Goal: Complete application form: Complete application form

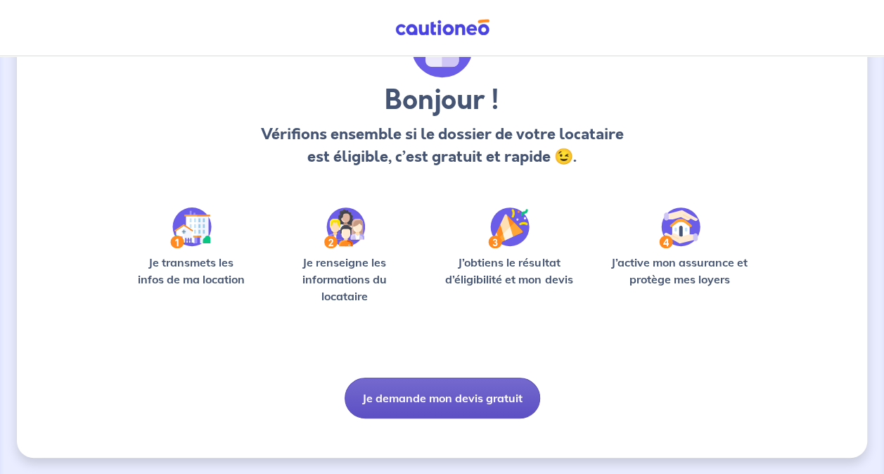
click at [470, 402] on button "Je demande mon devis gratuit" at bounding box center [441, 398] width 195 height 41
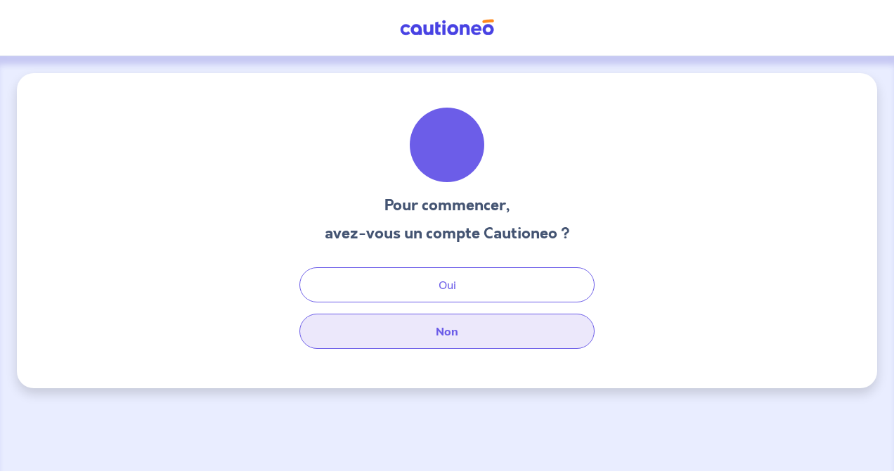
click at [442, 342] on button "Non" at bounding box center [446, 331] width 295 height 35
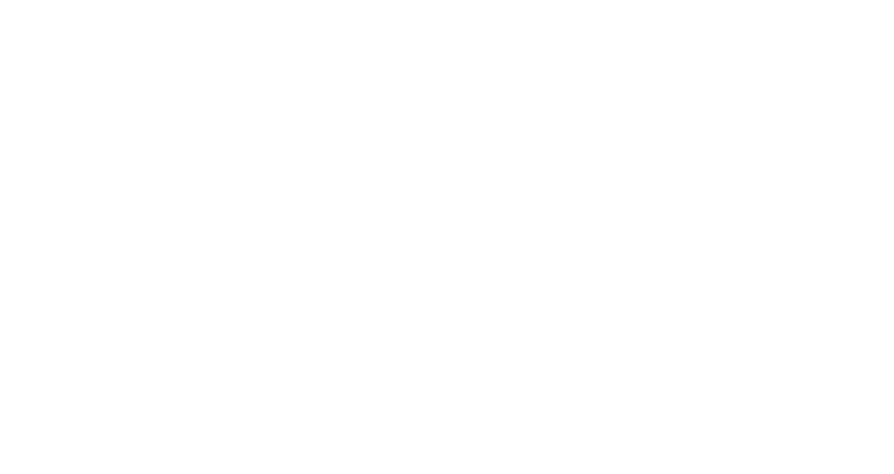
select select "FR"
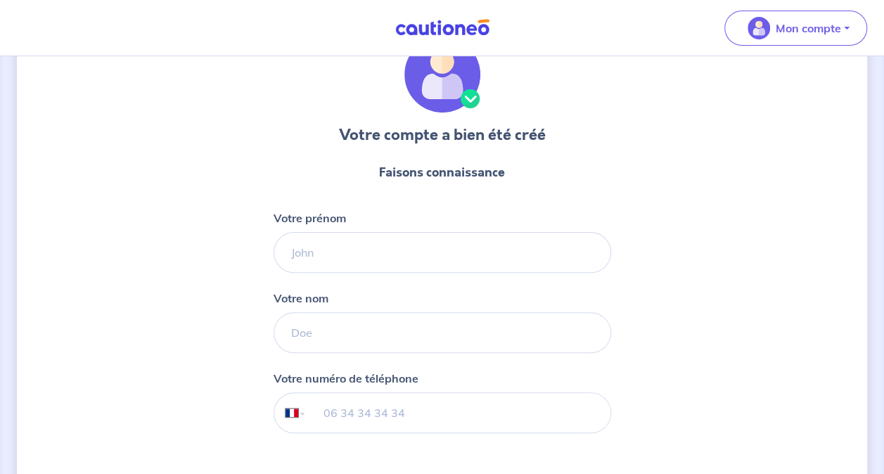
scroll to position [141, 0]
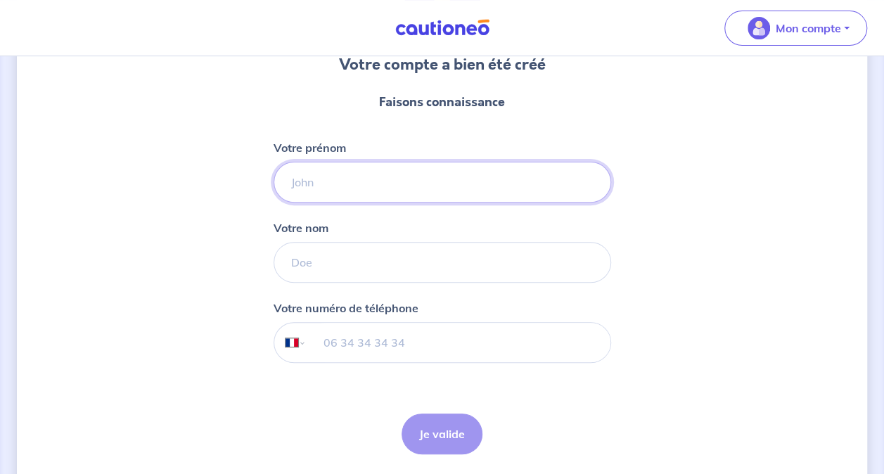
click at [381, 191] on input "Votre prénom" at bounding box center [441, 182] width 337 height 41
type input "[PERSON_NAME]"
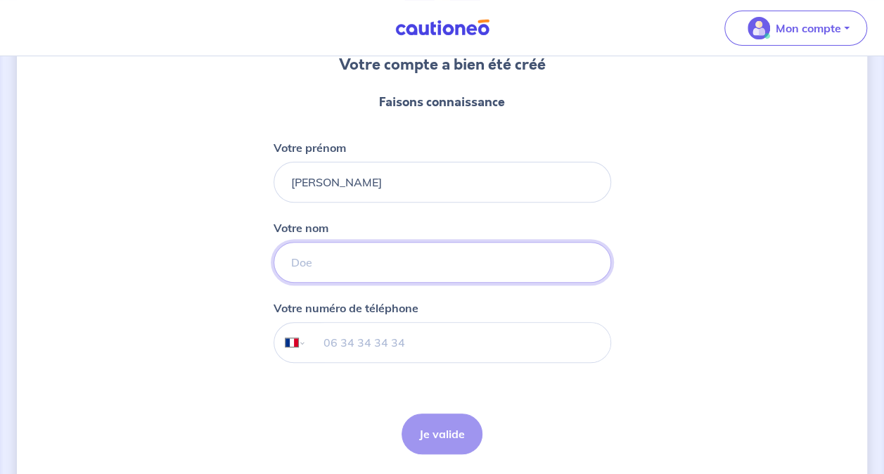
type input "cousin"
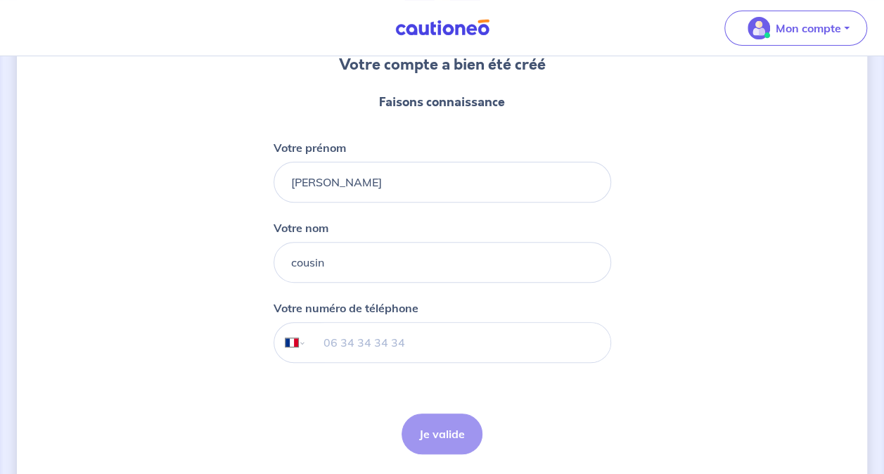
type input "[PHONE_NUMBER]"
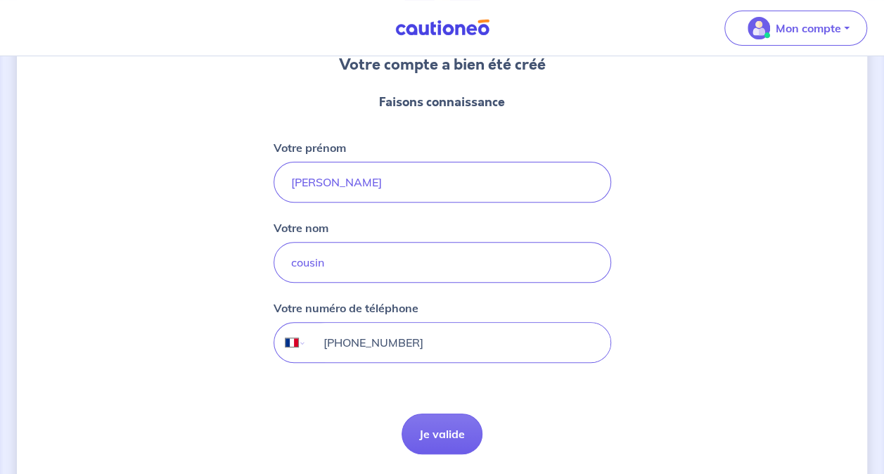
drag, startPoint x: 426, startPoint y: 336, endPoint x: 434, endPoint y: 337, distance: 8.6
click at [427, 336] on input "[PHONE_NUMBER]" at bounding box center [458, 342] width 304 height 39
drag, startPoint x: 359, startPoint y: 332, endPoint x: 203, endPoint y: 320, distance: 155.8
click at [203, 320] on div "Votre compte a bien été créé Faisons connaissance Votre prénom [PERSON_NAME] no…" at bounding box center [442, 219] width 850 height 572
click at [324, 328] on input "tel" at bounding box center [458, 342] width 304 height 39
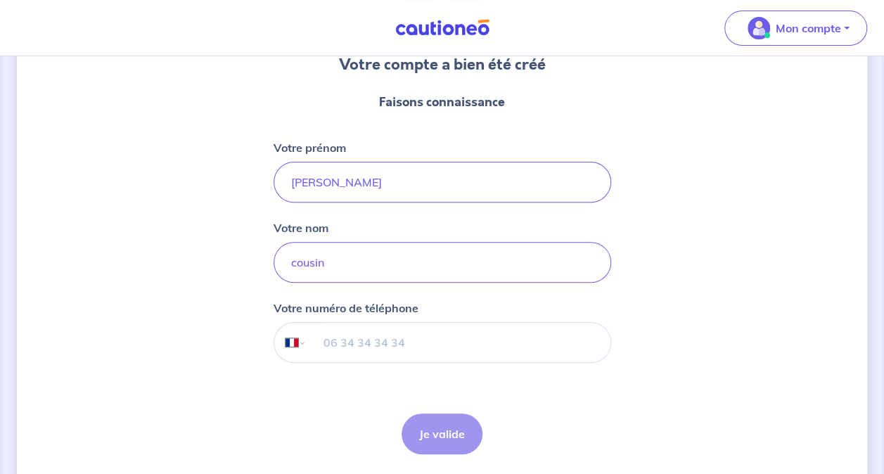
type input "[PHONE_NUMBER]"
click at [457, 428] on button "Je valide" at bounding box center [441, 433] width 81 height 41
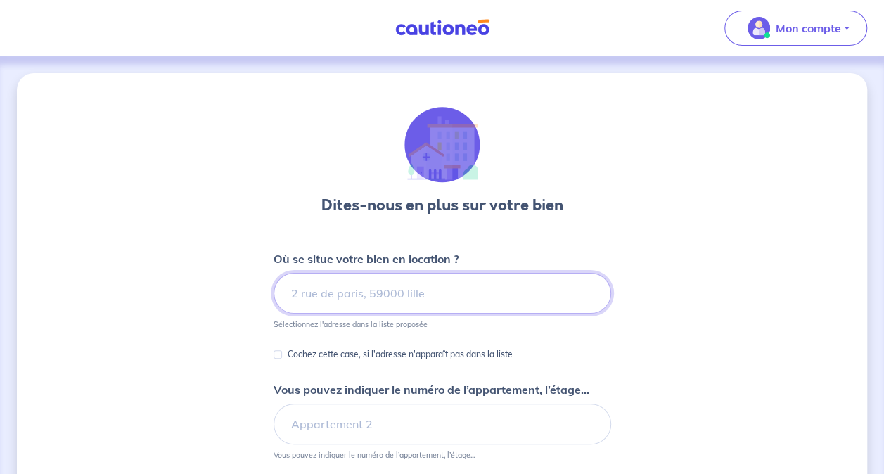
click at [404, 275] on input at bounding box center [441, 293] width 337 height 41
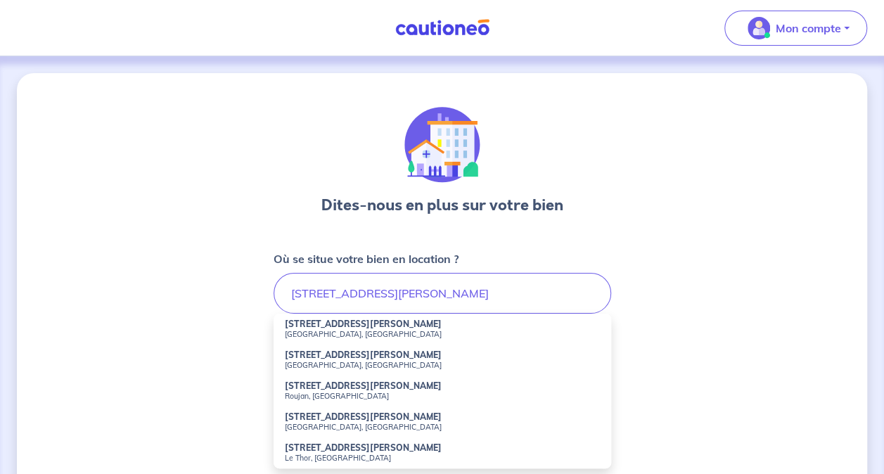
click at [389, 326] on li "[STREET_ADDRESS][PERSON_NAME]" at bounding box center [441, 329] width 337 height 31
type input "[STREET_ADDRESS][PERSON_NAME]"
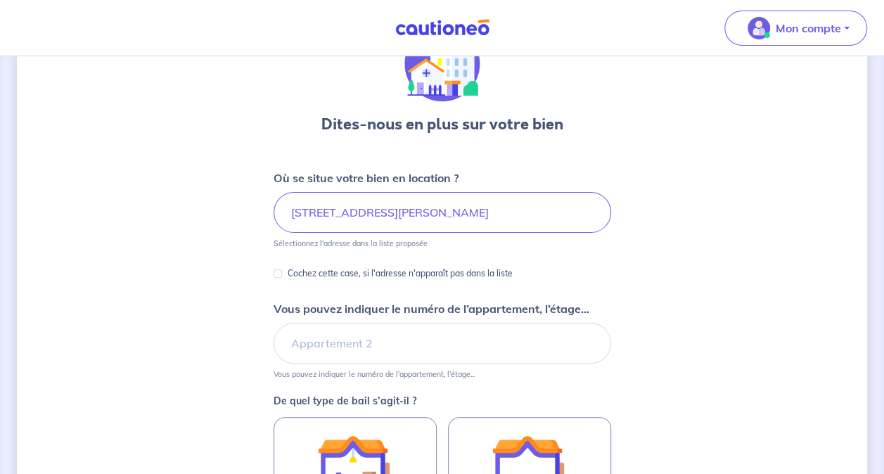
scroll to position [141, 0]
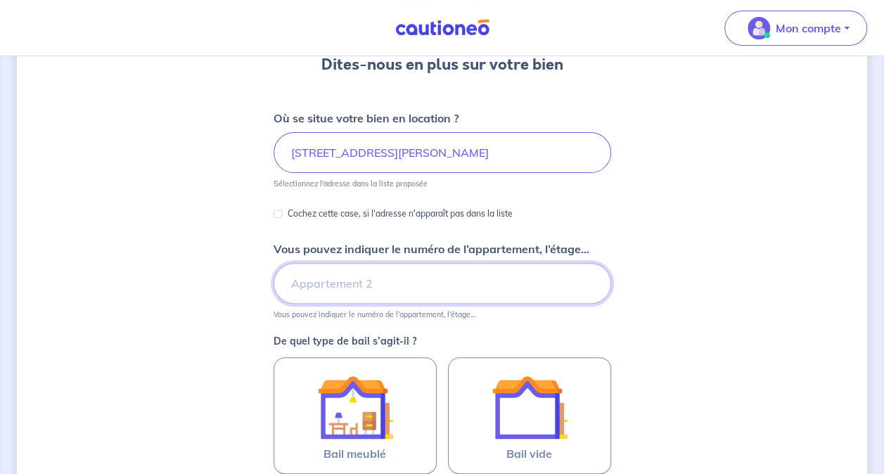
click at [371, 282] on input "Vous pouvez indiquer le numéro de l’appartement, l’étage..." at bounding box center [441, 283] width 337 height 41
type input "étage 6"
click at [238, 319] on div "Dites-nous en plus sur votre bien Où se situe votre bien en location ? [STREET_…" at bounding box center [442, 301] width 850 height 737
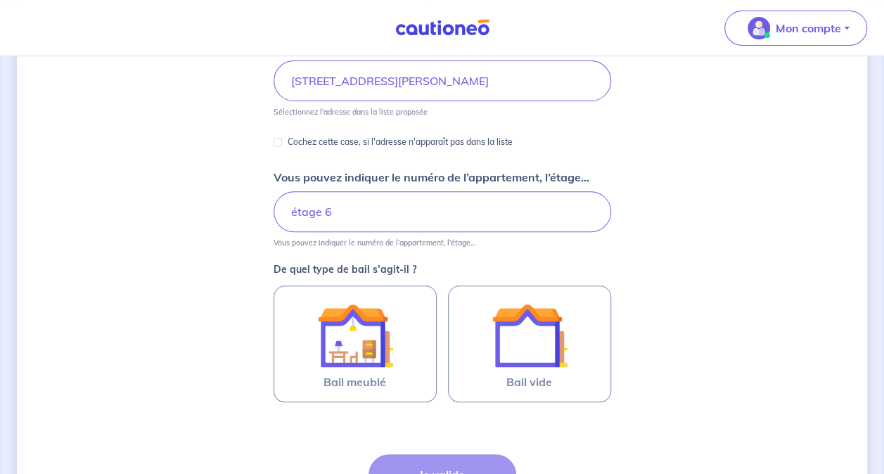
scroll to position [281, 0]
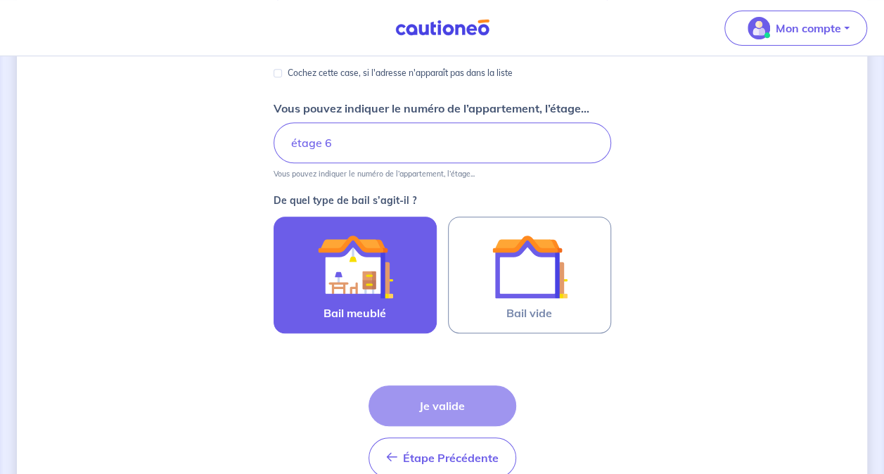
click at [391, 269] on img at bounding box center [355, 266] width 76 height 76
click at [0, 0] on input "Bail meublé" at bounding box center [0, 0] width 0 height 0
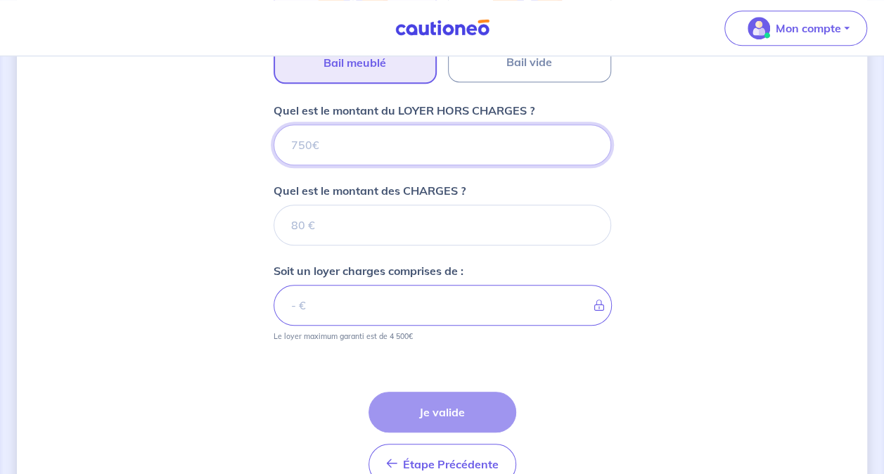
scroll to position [536, 0]
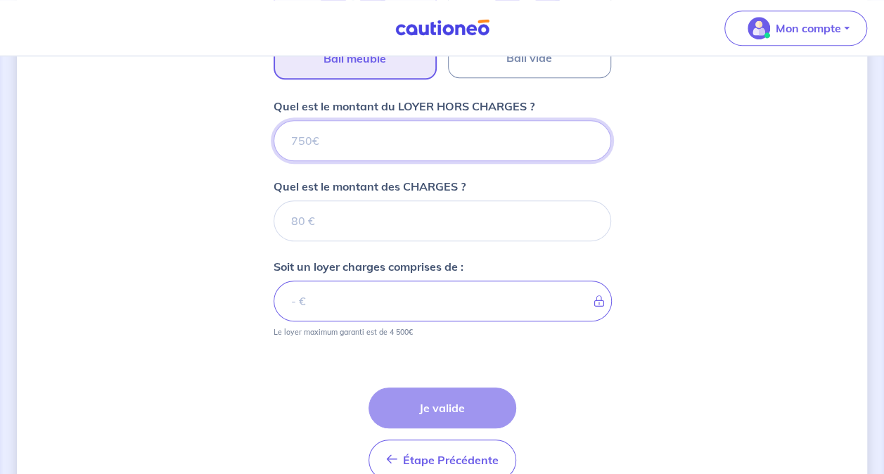
click at [371, 139] on input "Quel est le montant du LOYER HORS CHARGES ?" at bounding box center [441, 140] width 337 height 41
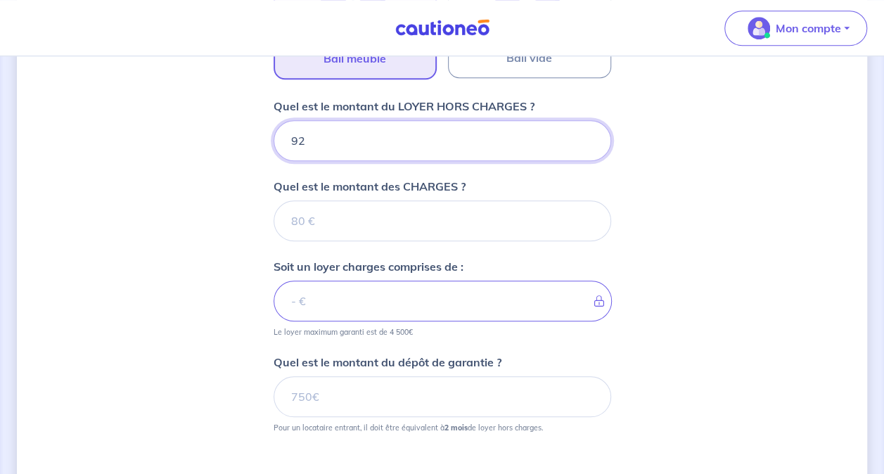
type input "920"
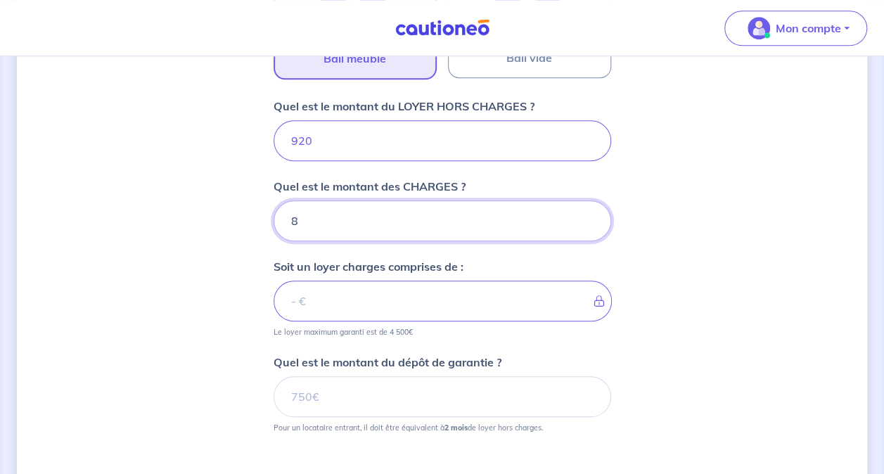
type input "80"
type input "928"
type input "80"
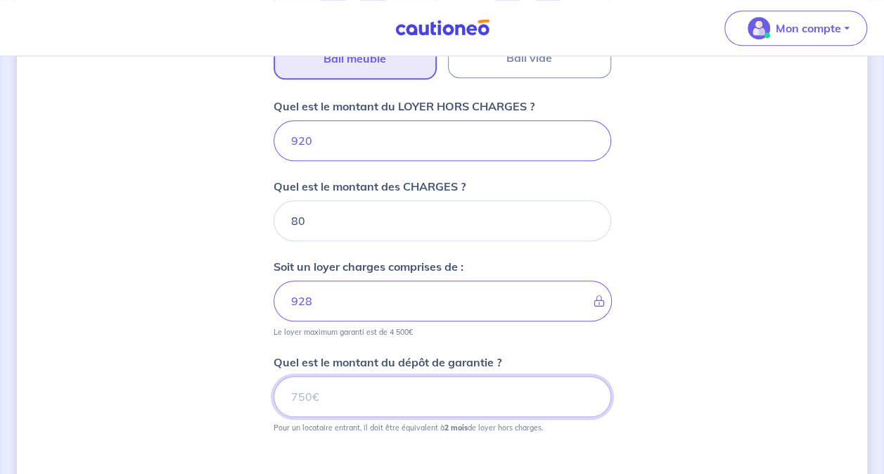
type input "1000"
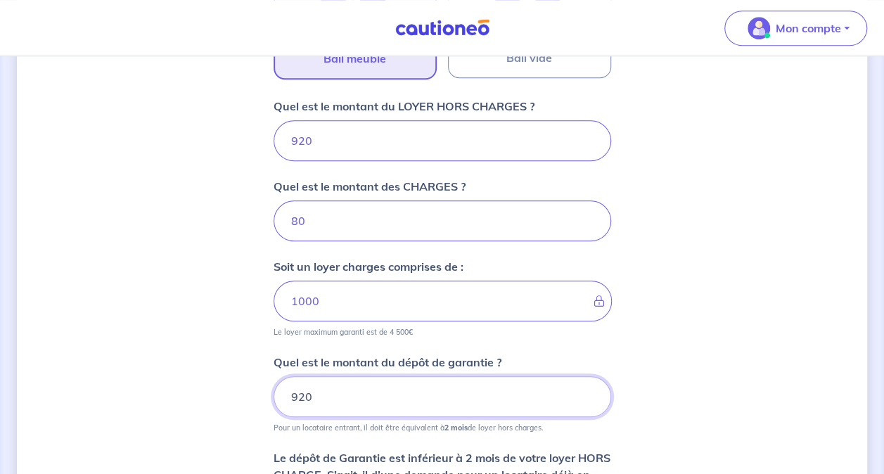
type input "920"
click at [187, 276] on div "Dites-nous en plus sur votre bien Où se situe votre bien en location ? [STREET_…" at bounding box center [442, 136] width 850 height 1198
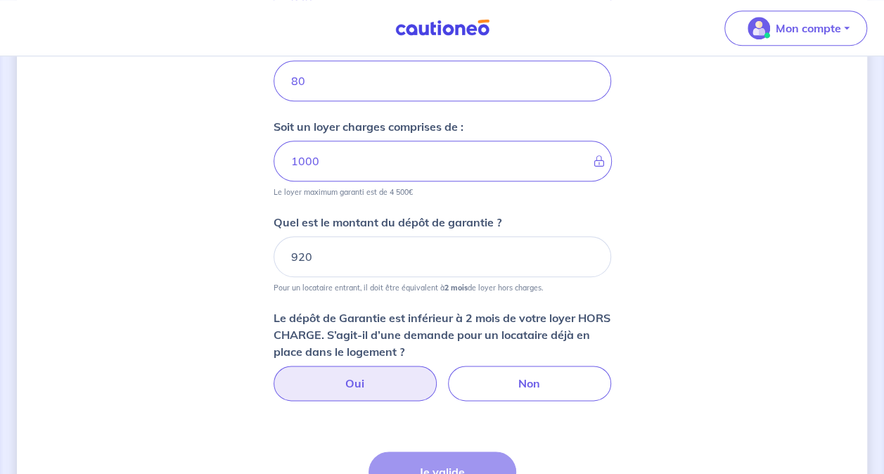
scroll to position [677, 0]
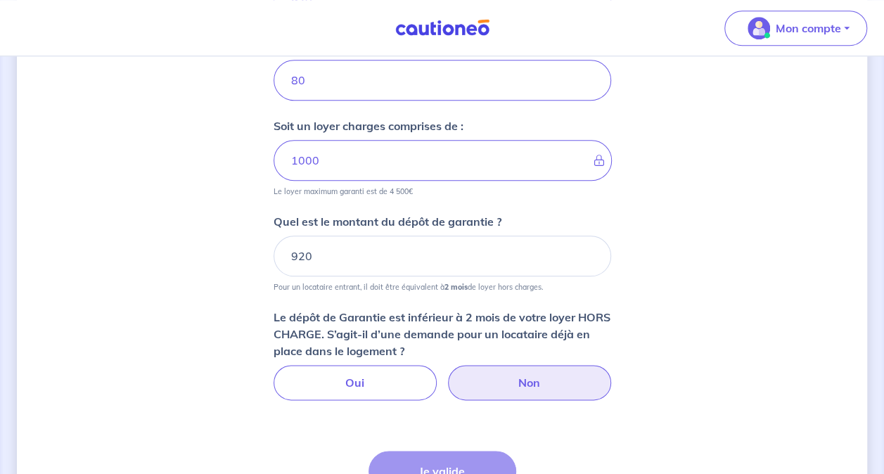
click at [485, 371] on label "Non" at bounding box center [529, 382] width 163 height 35
click at [446, 371] on input "Non" at bounding box center [441, 369] width 9 height 9
radio input "true"
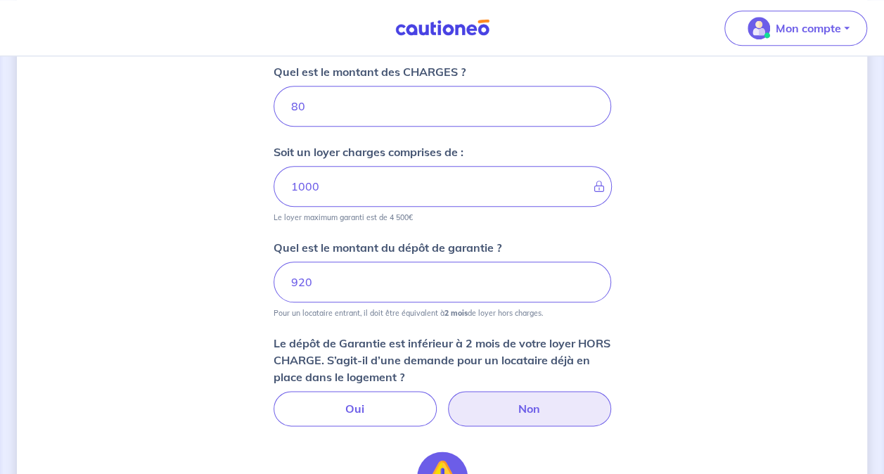
scroll to position [652, 0]
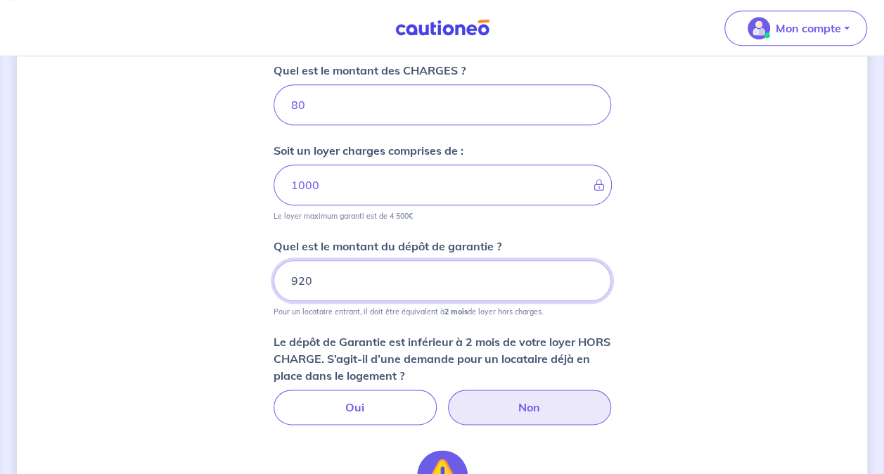
drag, startPoint x: 301, startPoint y: 274, endPoint x: 245, endPoint y: 274, distance: 56.2
click at [245, 274] on div "Dites-nous en plus sur votre bien Où se situe votre bien en location ? [STREET_…" at bounding box center [442, 152] width 850 height 1462
drag, startPoint x: 724, startPoint y: 271, endPoint x: 543, endPoint y: 271, distance: 181.4
click at [724, 271] on div "Dites-nous en plus sur votre bien Où se situe votre bien en location ? [STREET_…" at bounding box center [442, 152] width 850 height 1462
drag, startPoint x: 347, startPoint y: 290, endPoint x: 346, endPoint y: 273, distance: 16.2
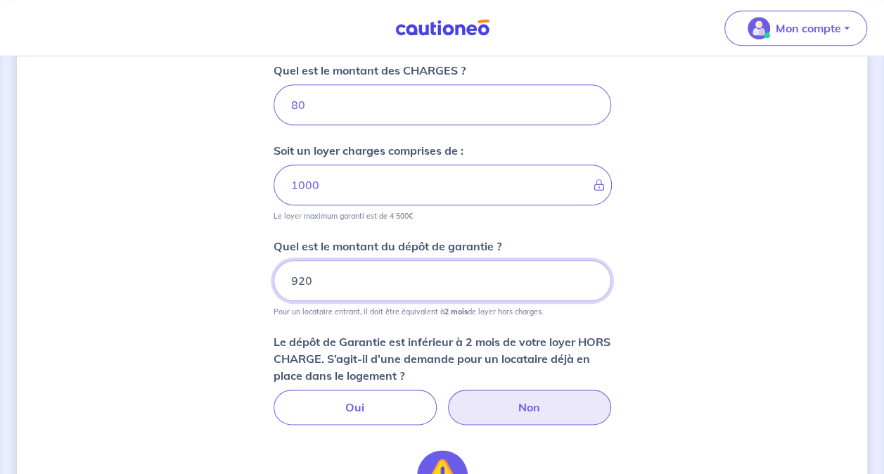
click at [347, 288] on input "920" at bounding box center [441, 280] width 337 height 41
drag, startPoint x: 346, startPoint y: 273, endPoint x: 214, endPoint y: 273, distance: 132.2
click at [214, 273] on div "Dites-nous en plus sur votre bien Où se situe votre bien en location ? [STREET_…" at bounding box center [442, 152] width 850 height 1462
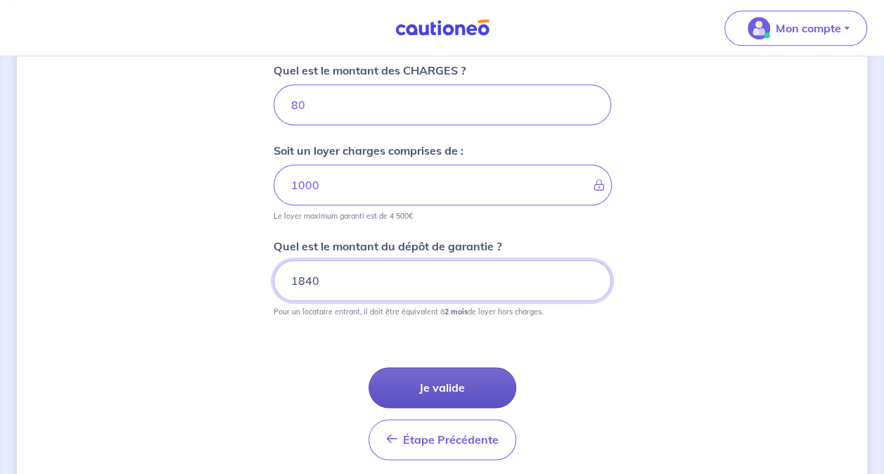
type input "1840"
click at [418, 400] on button "Je valide" at bounding box center [442, 387] width 148 height 41
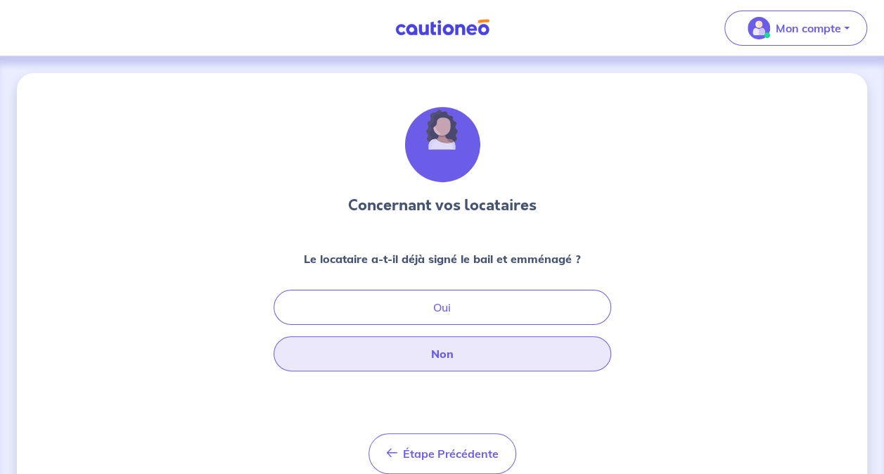
click at [533, 350] on button "Non" at bounding box center [441, 353] width 337 height 35
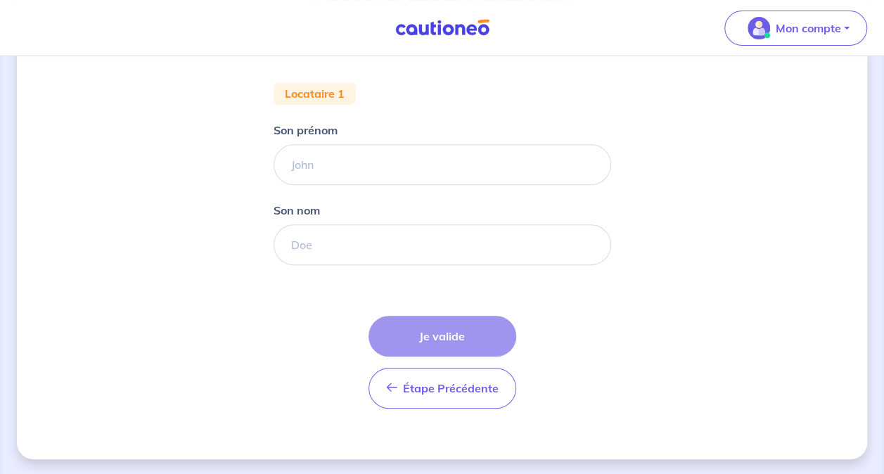
scroll to position [188, 0]
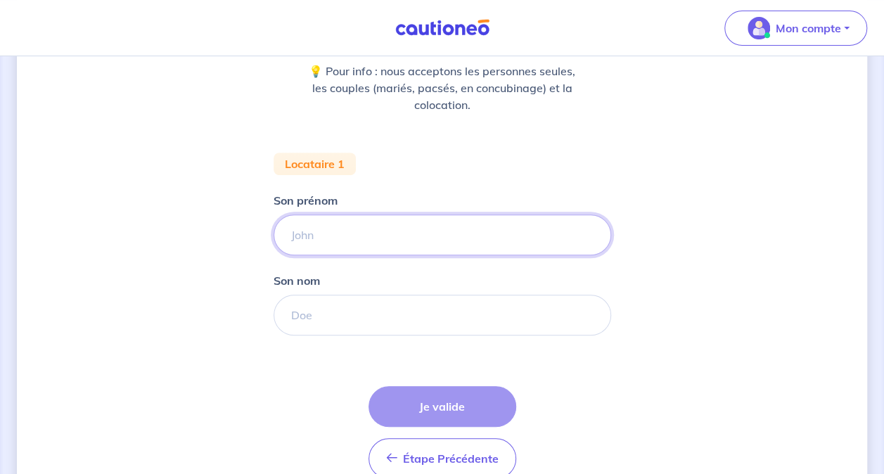
click at [361, 235] on input "Son prénom" at bounding box center [441, 234] width 337 height 41
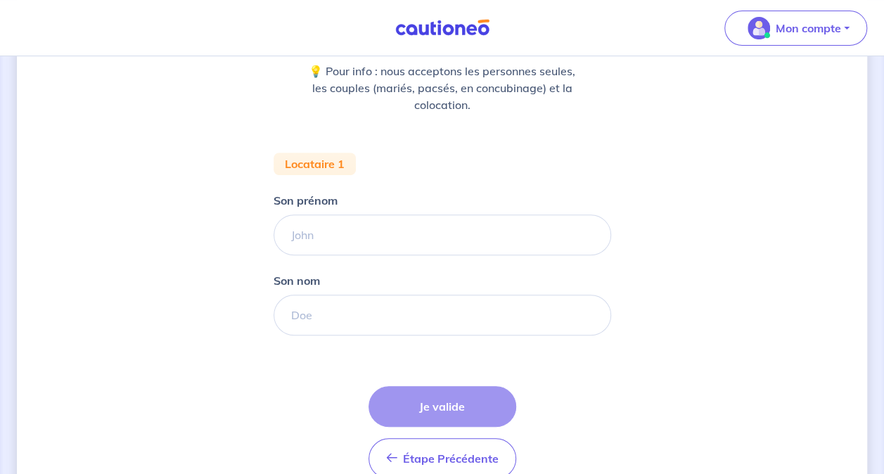
click at [747, 188] on div "Concernant vos locataires 💡 Pour info : nous acceptons les personnes seules, le…" at bounding box center [442, 207] width 850 height 644
